Goal: Transaction & Acquisition: Purchase product/service

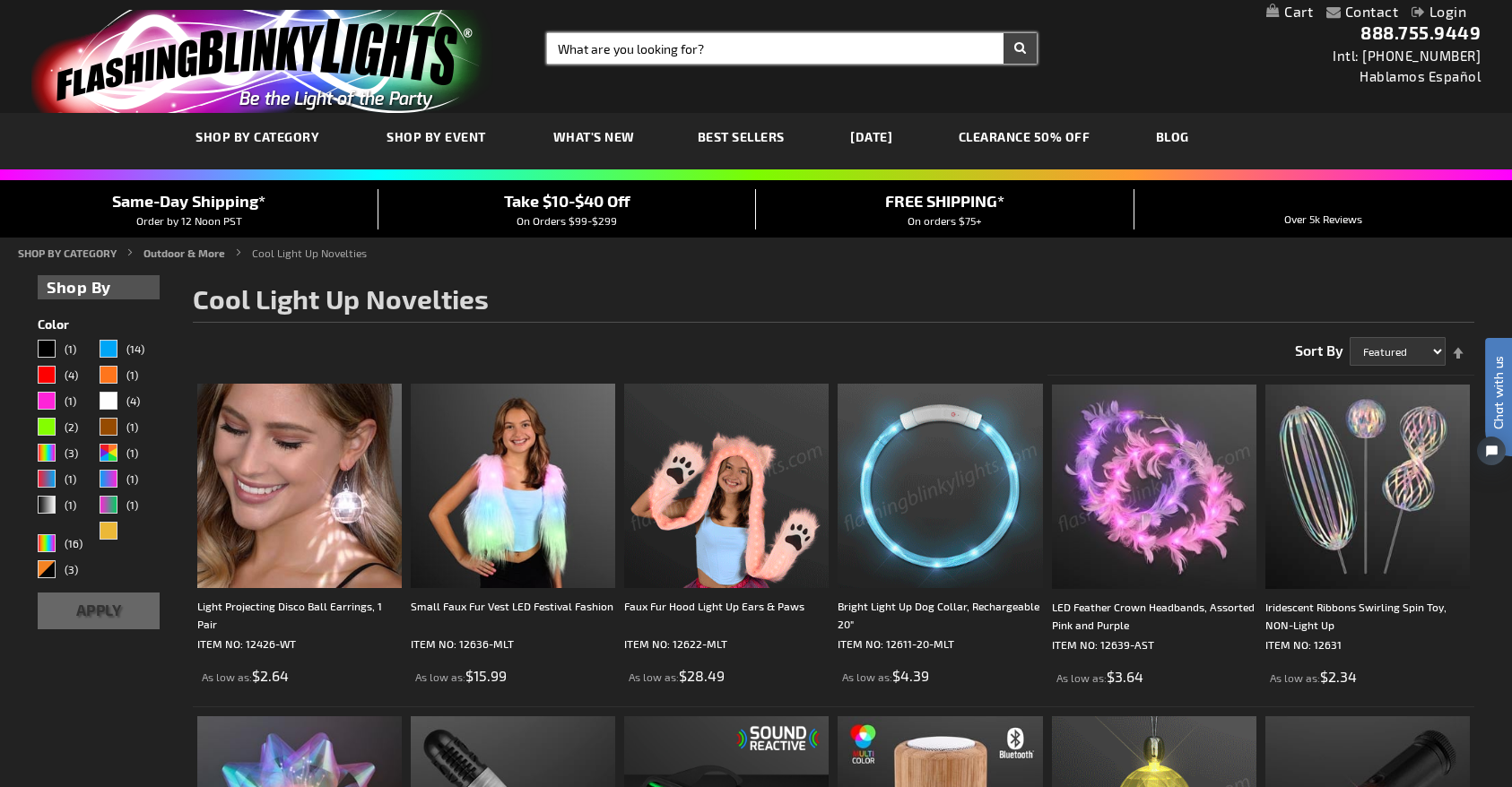
click at [710, 50] on input "Search" at bounding box center [791, 49] width 489 height 31
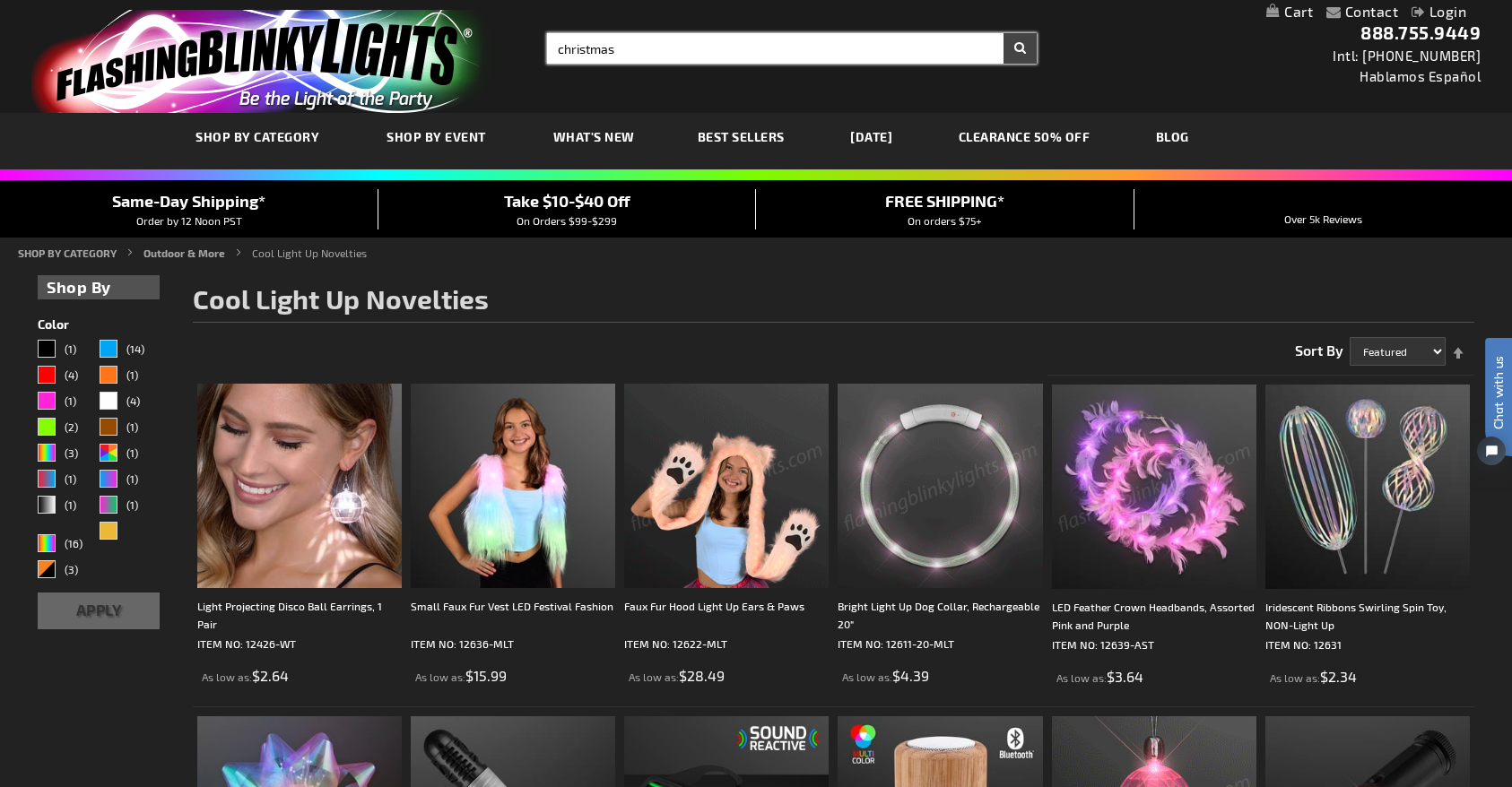
type input "christmas"
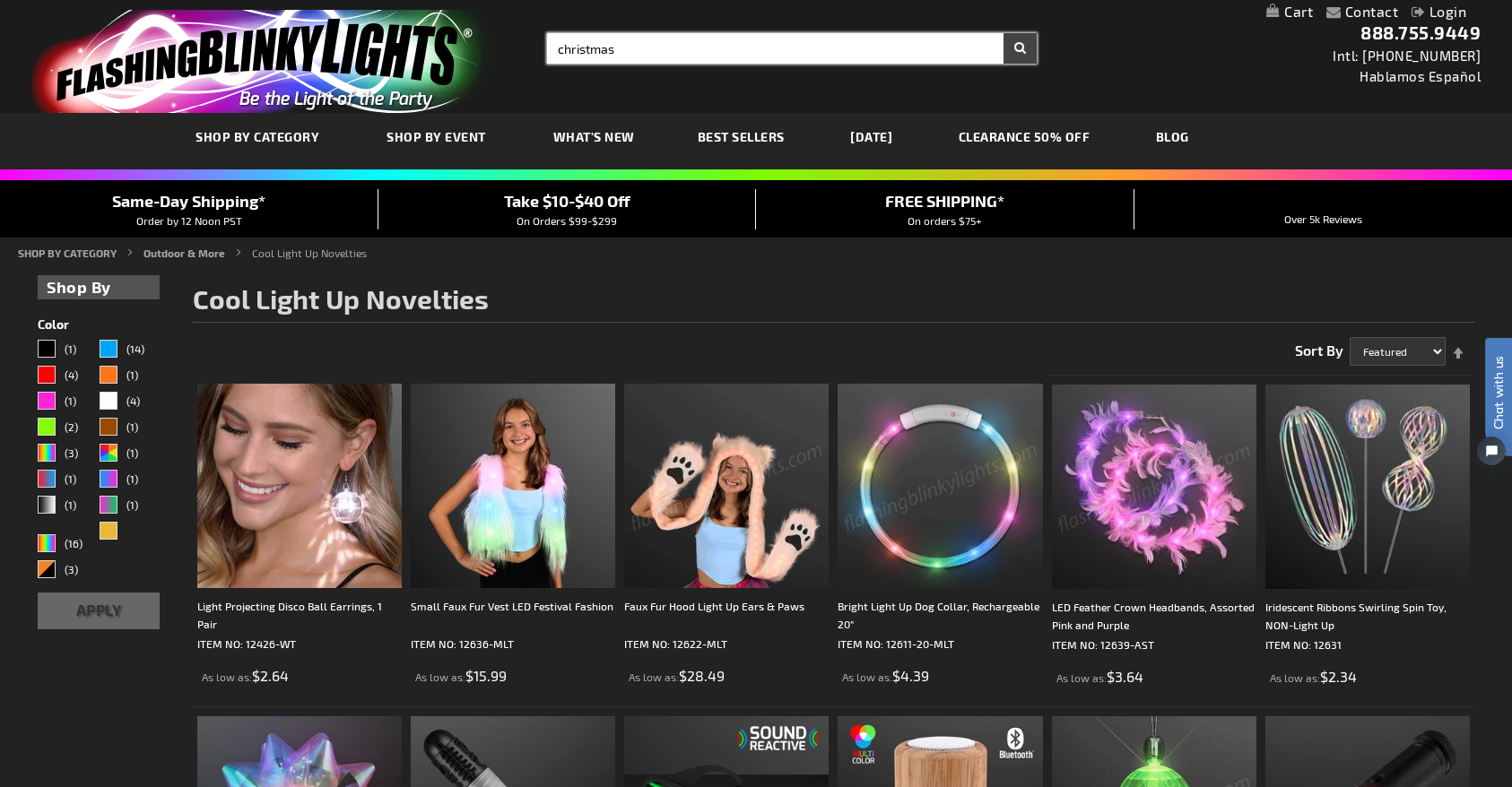
click at [1004, 34] on button "Search" at bounding box center [1020, 49] width 34 height 31
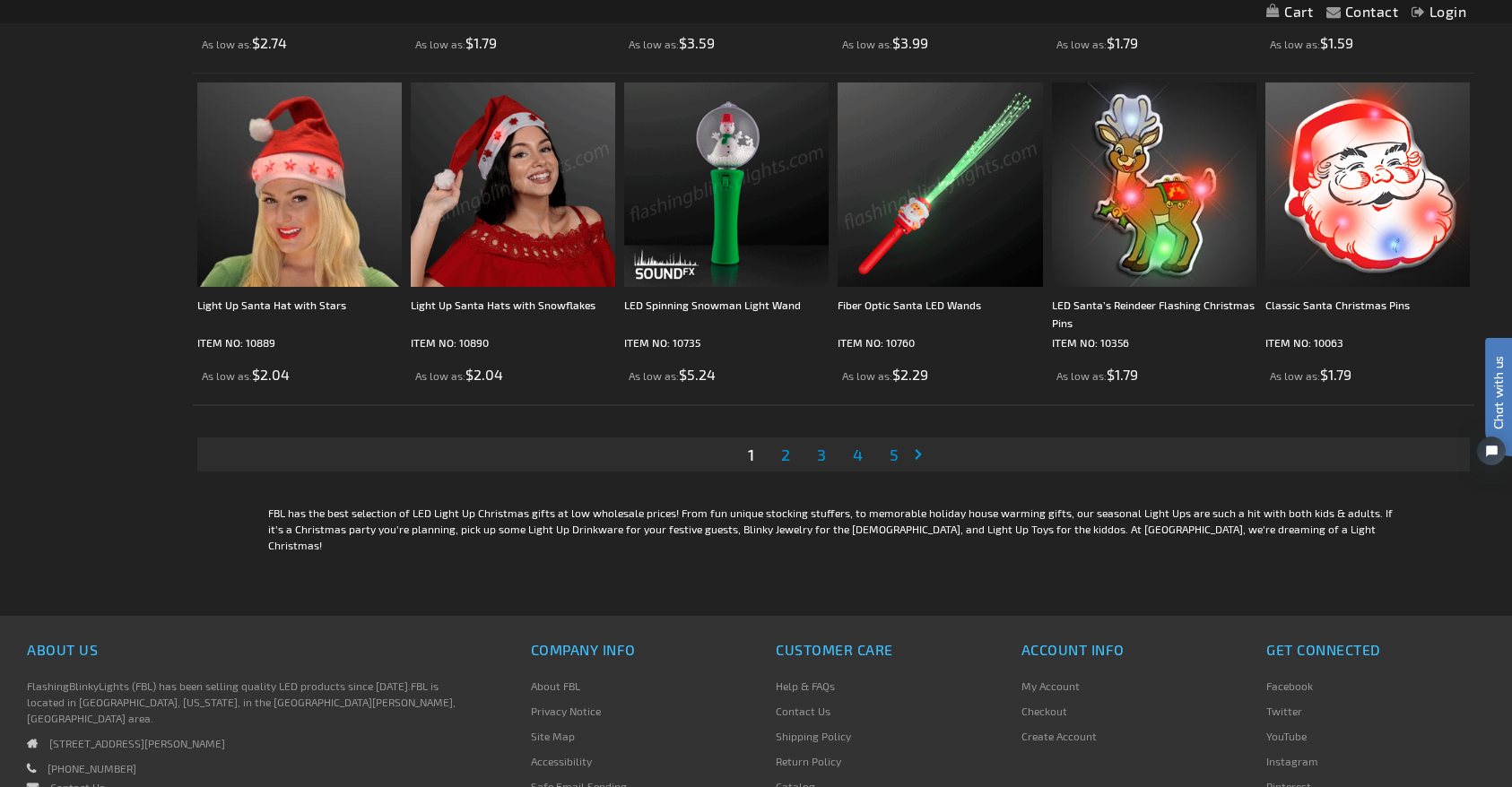
scroll to position [3586, 0]
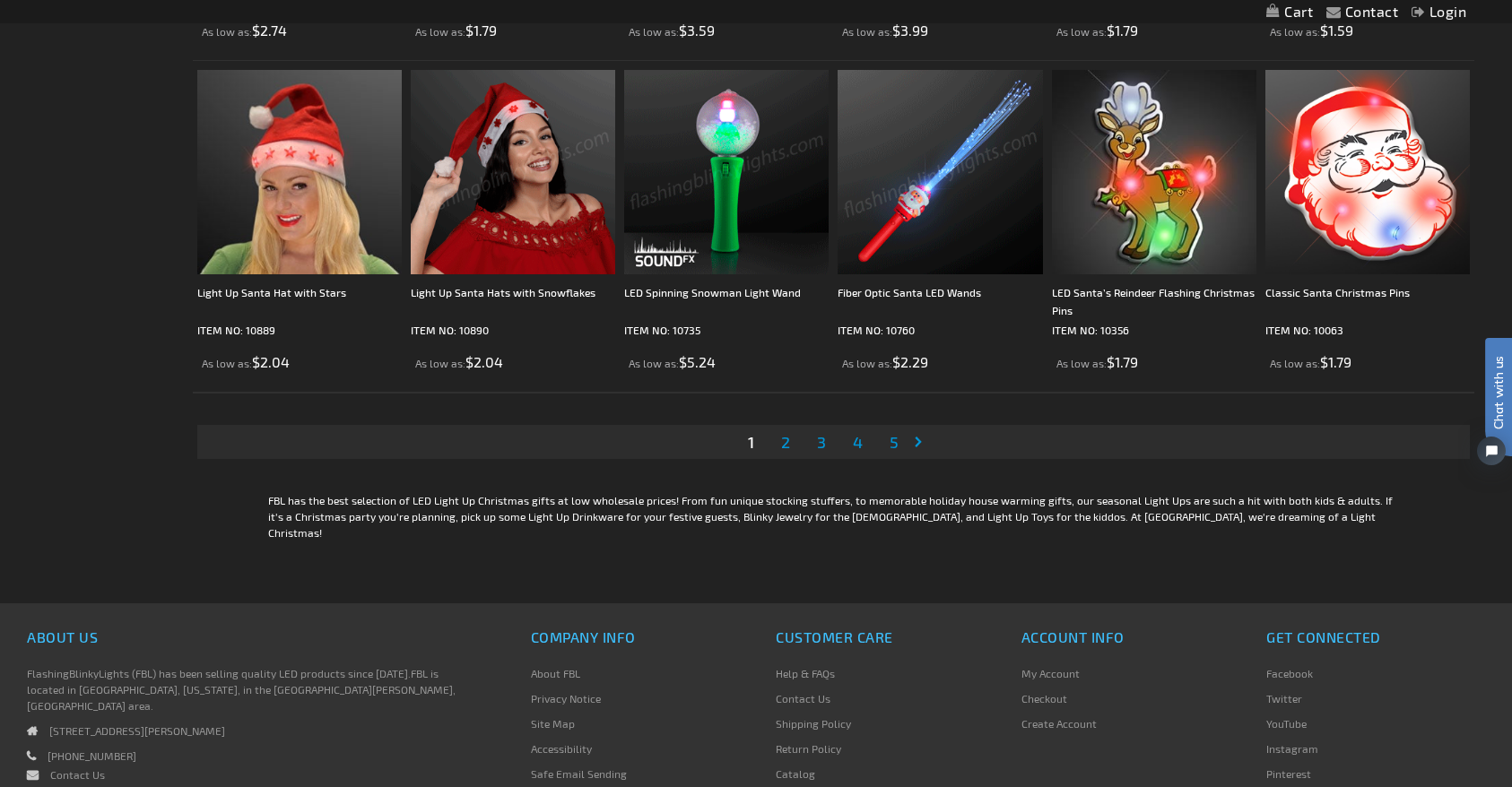
click at [785, 444] on span "2" at bounding box center [785, 441] width 9 height 20
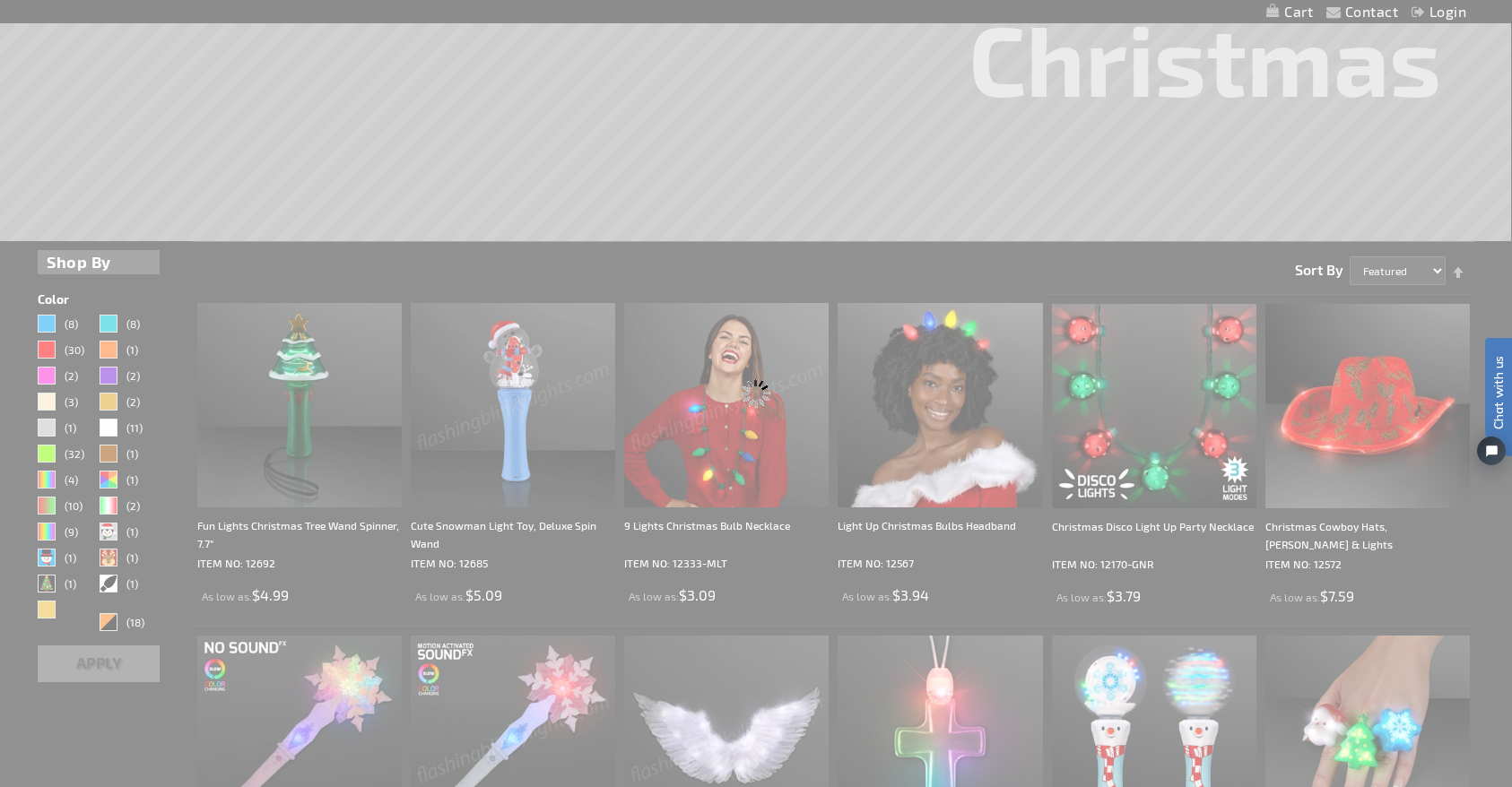
scroll to position [181, 0]
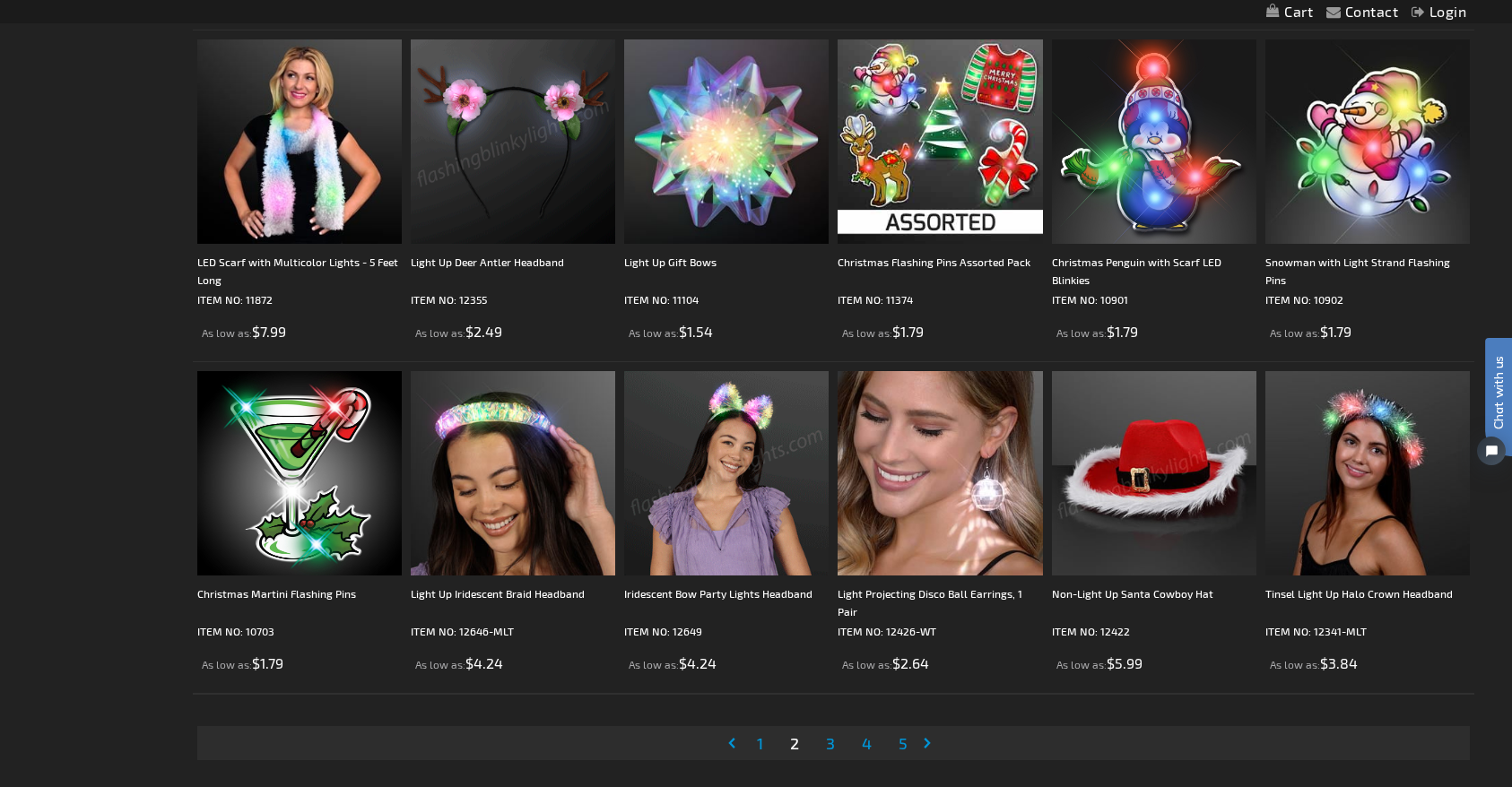
scroll to position [3317, 0]
